Goal: Browse casually

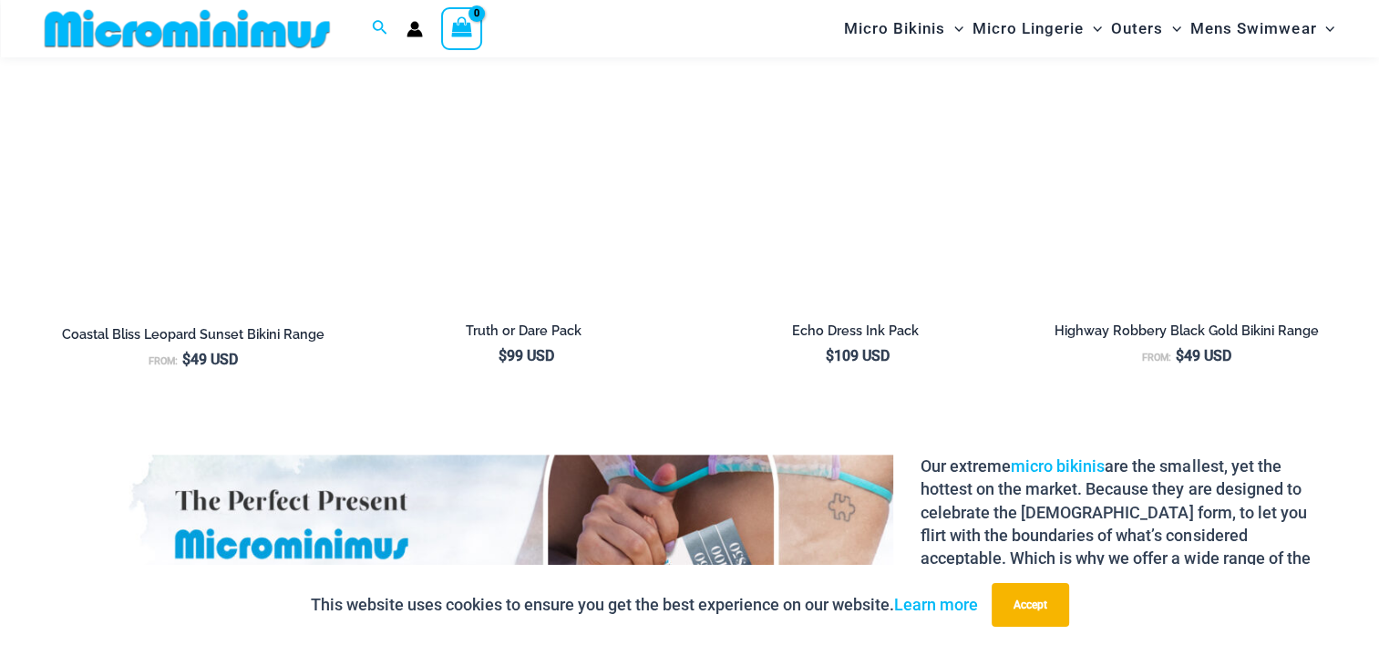
scroll to position [2388, 0]
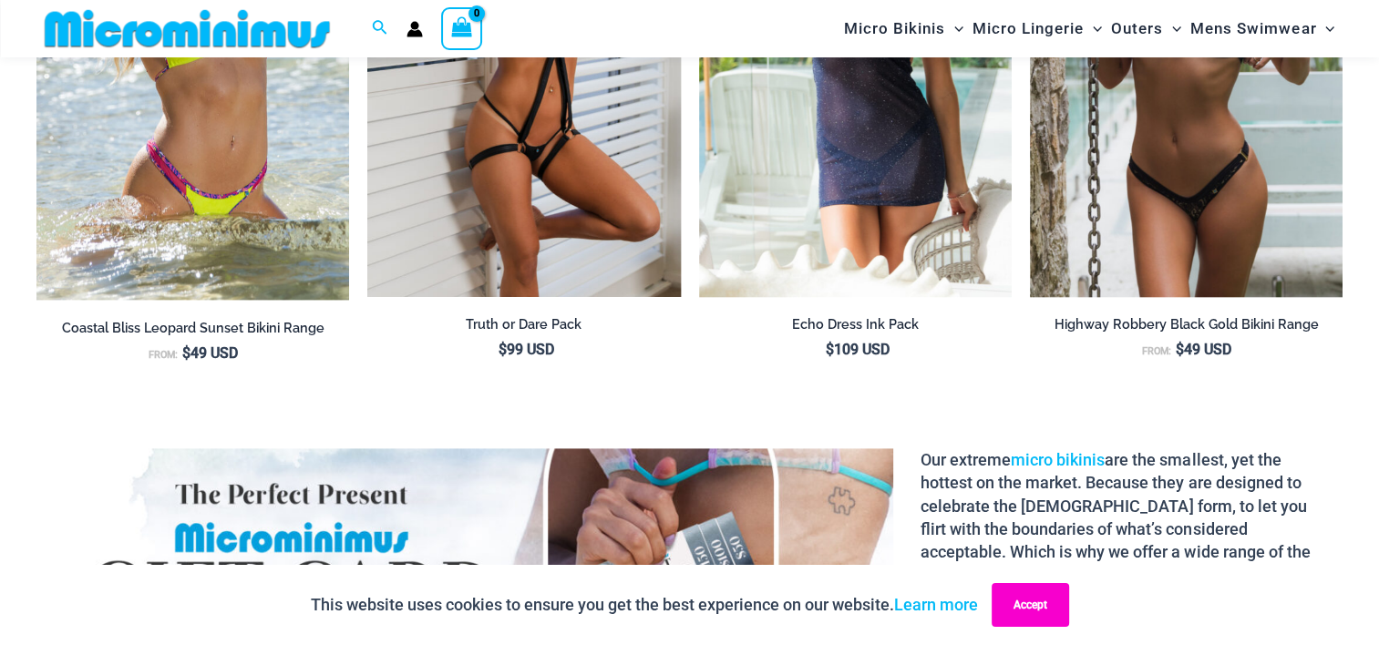
click at [1021, 611] on button "Accept" at bounding box center [1029, 605] width 77 height 44
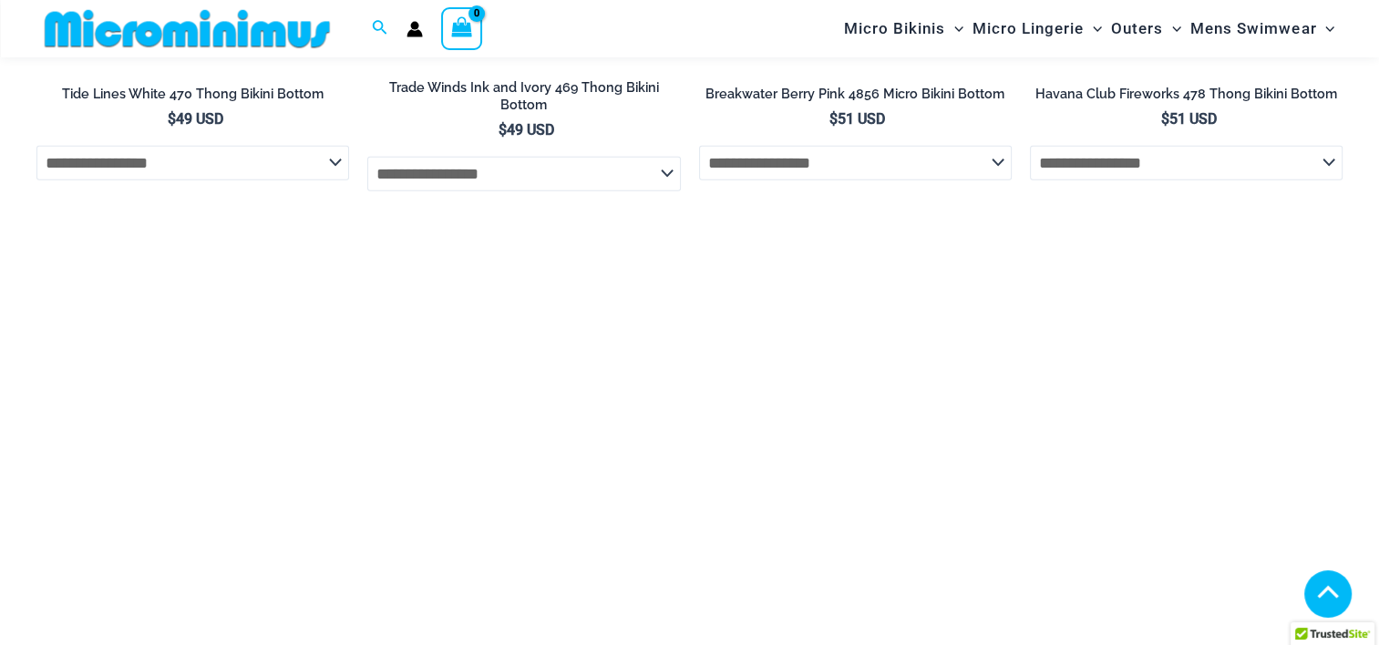
scroll to position [5037, 0]
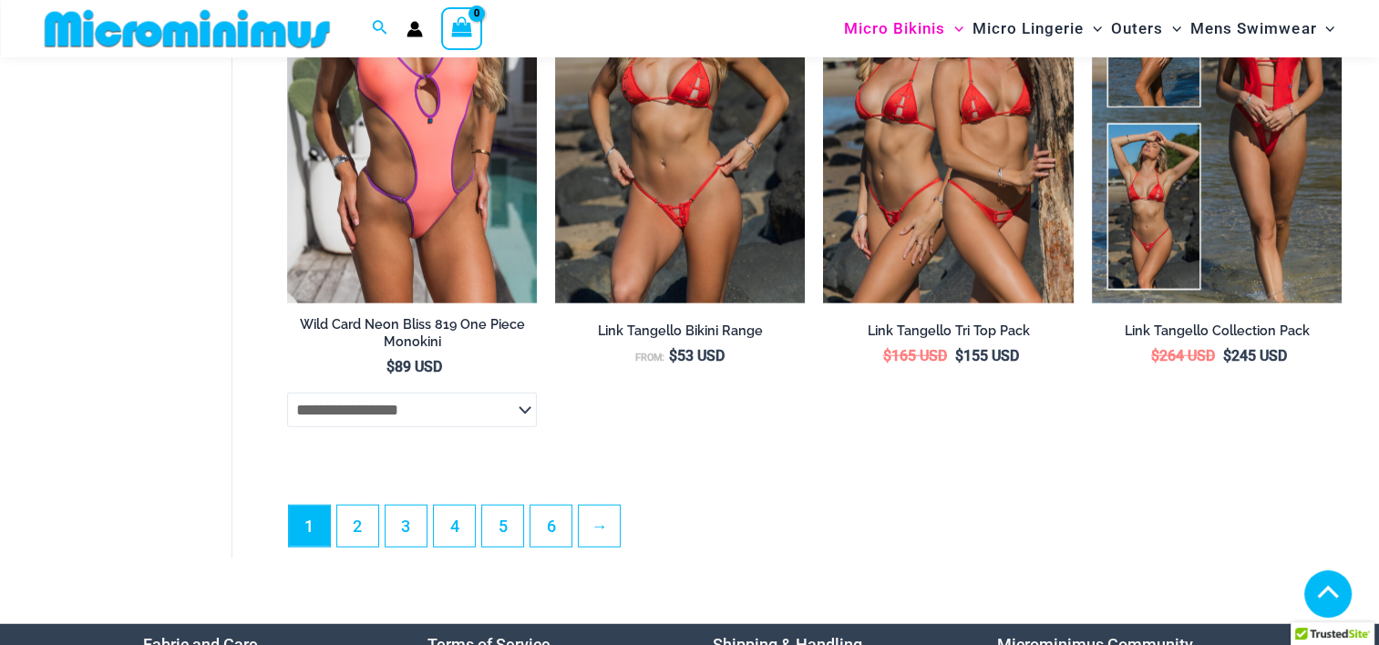
scroll to position [4622, 0]
